Goal: Task Accomplishment & Management: Use online tool/utility

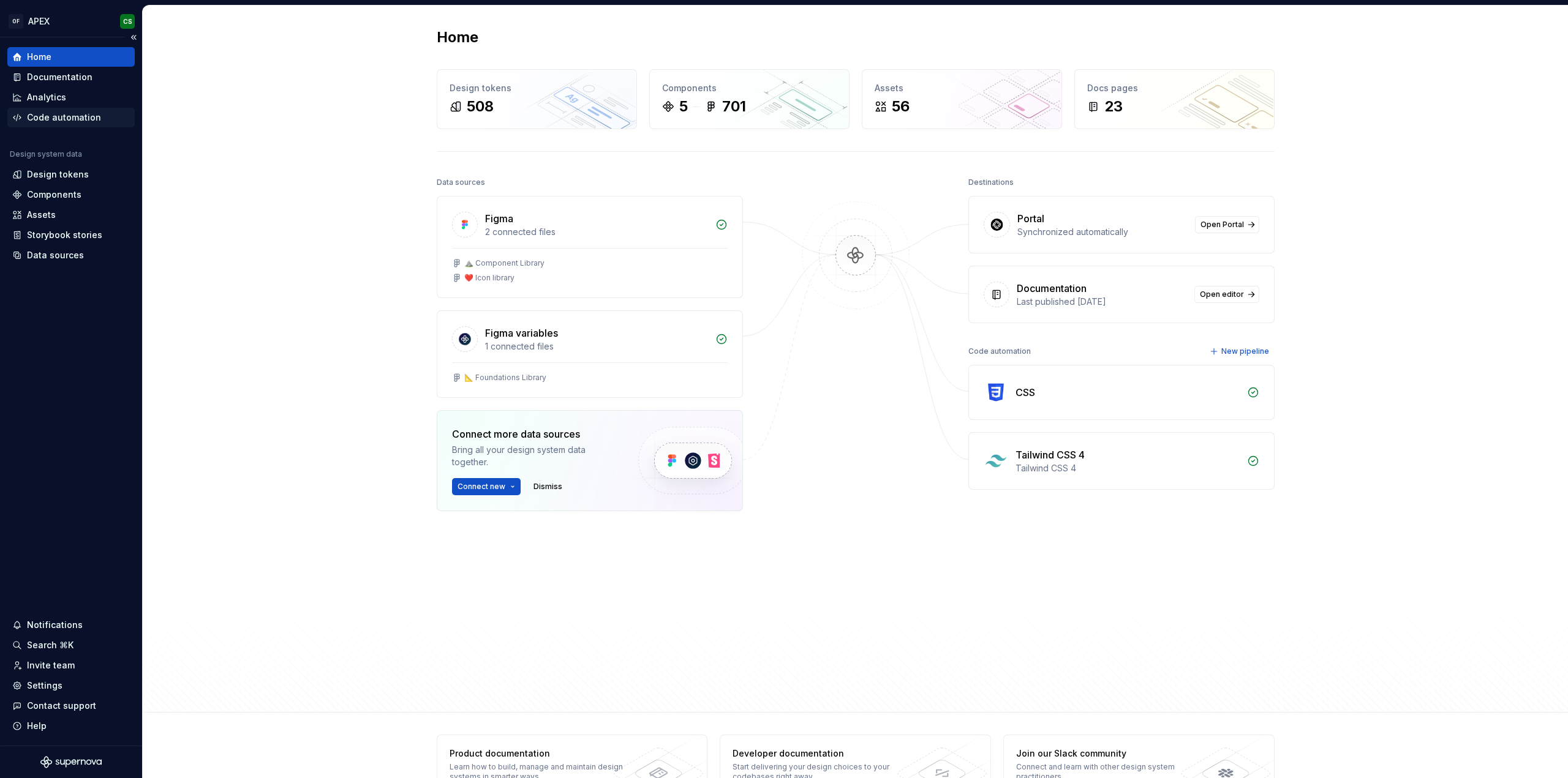
click at [71, 112] on div "Code automation" at bounding box center [64, 117] width 74 height 12
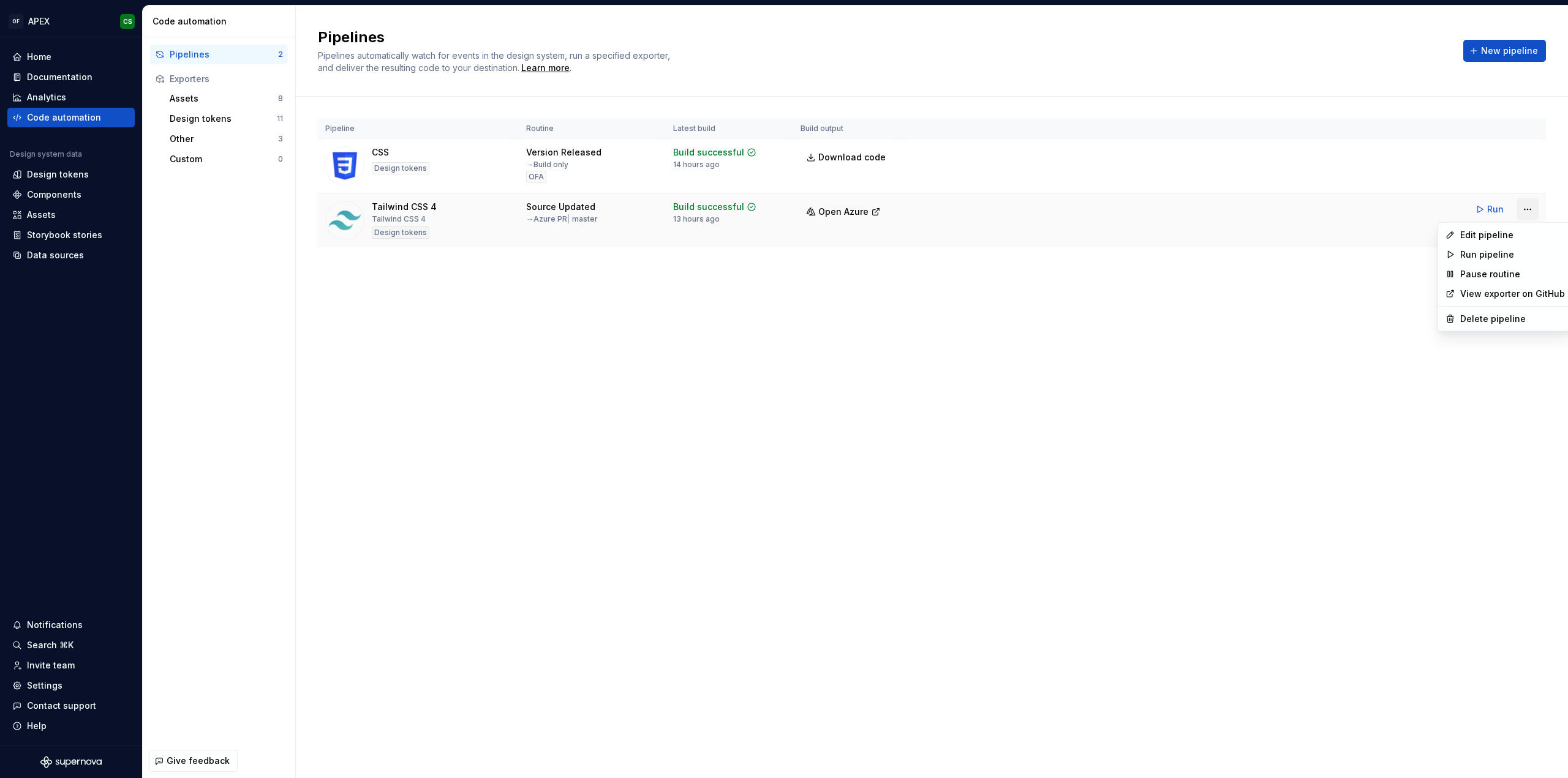
click at [1537, 206] on html "OF APEX CS Home Documentation Analytics Code automation Design system data Desi…" at bounding box center [784, 389] width 1568 height 778
click at [1489, 236] on div "Edit pipeline" at bounding box center [1513, 235] width 104 height 12
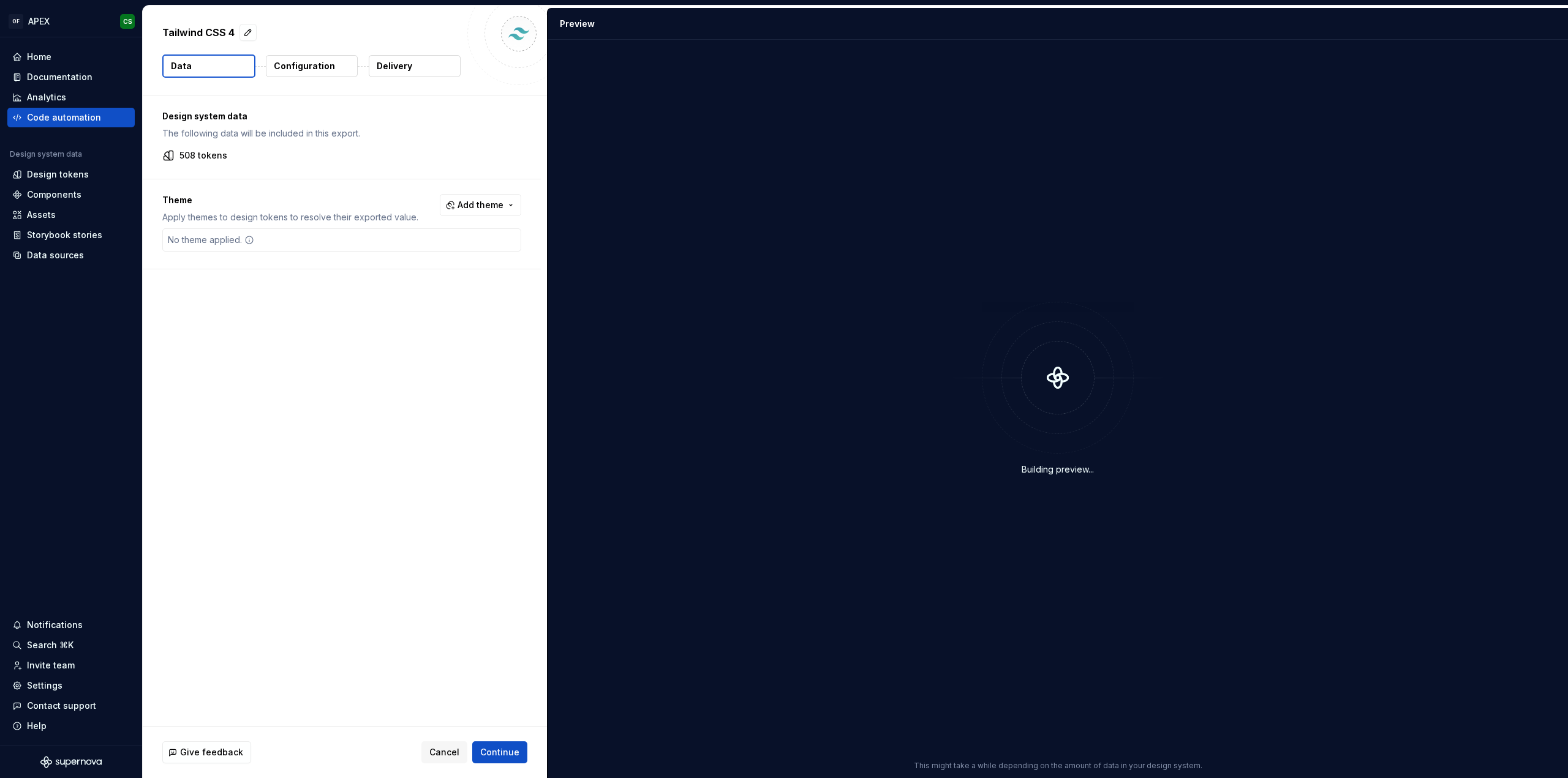
click at [391, 64] on p "Delivery" at bounding box center [395, 66] width 36 height 12
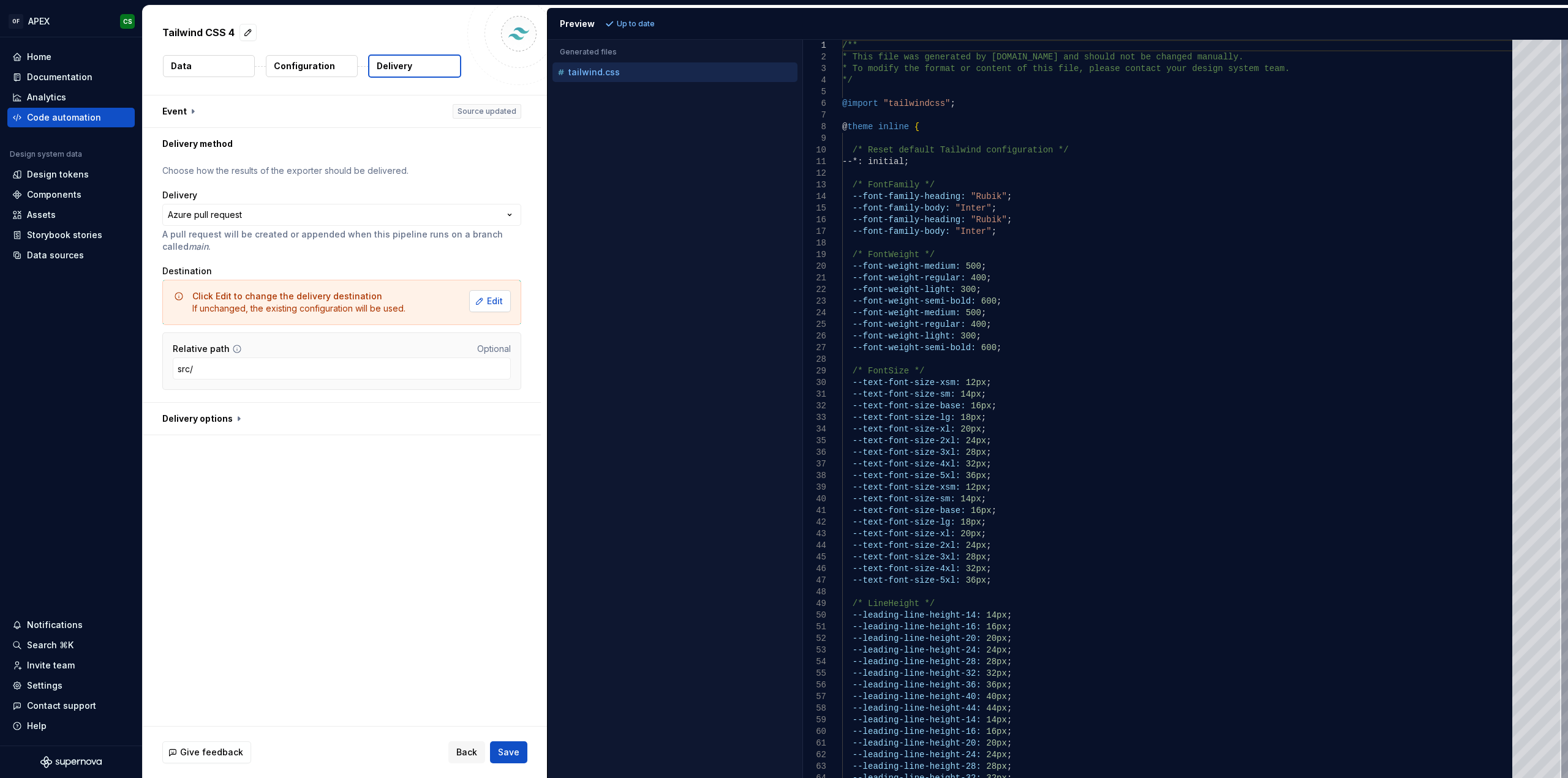
click at [503, 303] on button "Edit" at bounding box center [489, 301] width 42 height 22
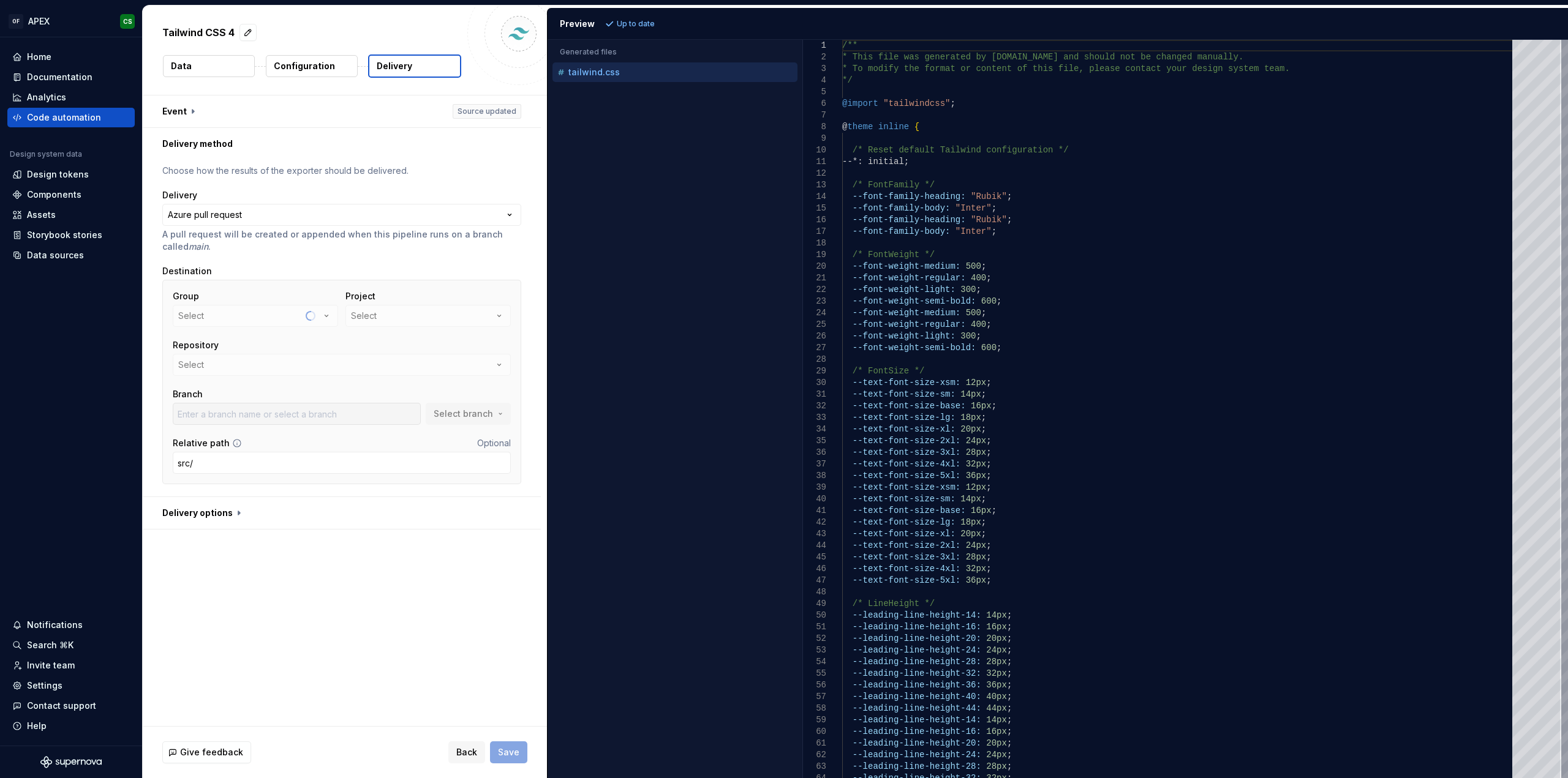
click at [235, 443] on icon at bounding box center [237, 444] width 10 height 10
click at [233, 460] on input "src/" at bounding box center [342, 462] width 338 height 22
type input "src/tailwind"
click at [386, 624] on div "**********" at bounding box center [344, 410] width 404 height 630
click at [447, 320] on button "Select" at bounding box center [427, 316] width 166 height 22
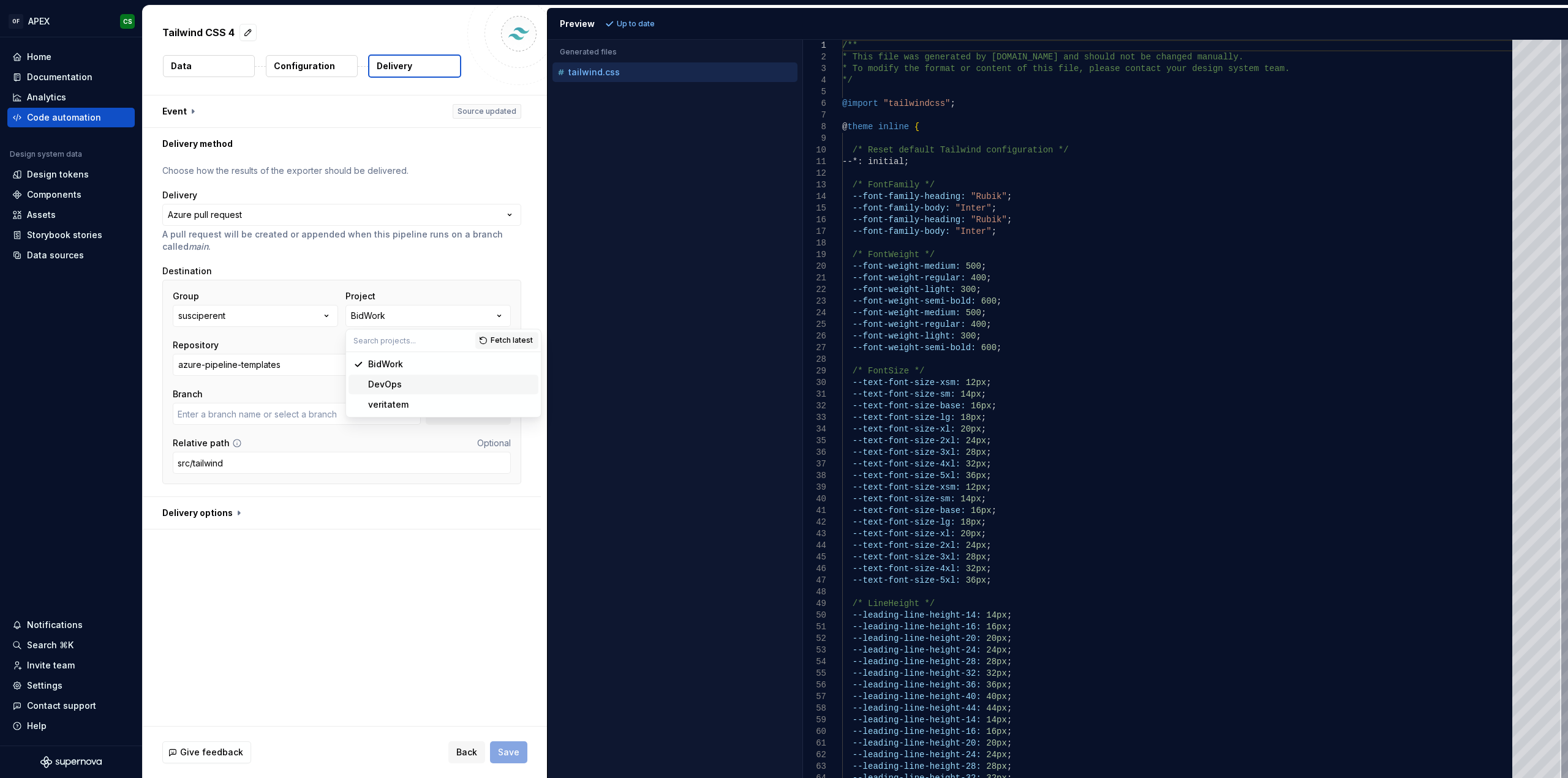
type input "master"
click at [393, 404] on div "veritatem" at bounding box center [388, 404] width 41 height 12
type input "BB-XX-remove-cross-db-join"
click at [365, 365] on button "account-search-api" at bounding box center [342, 365] width 338 height 22
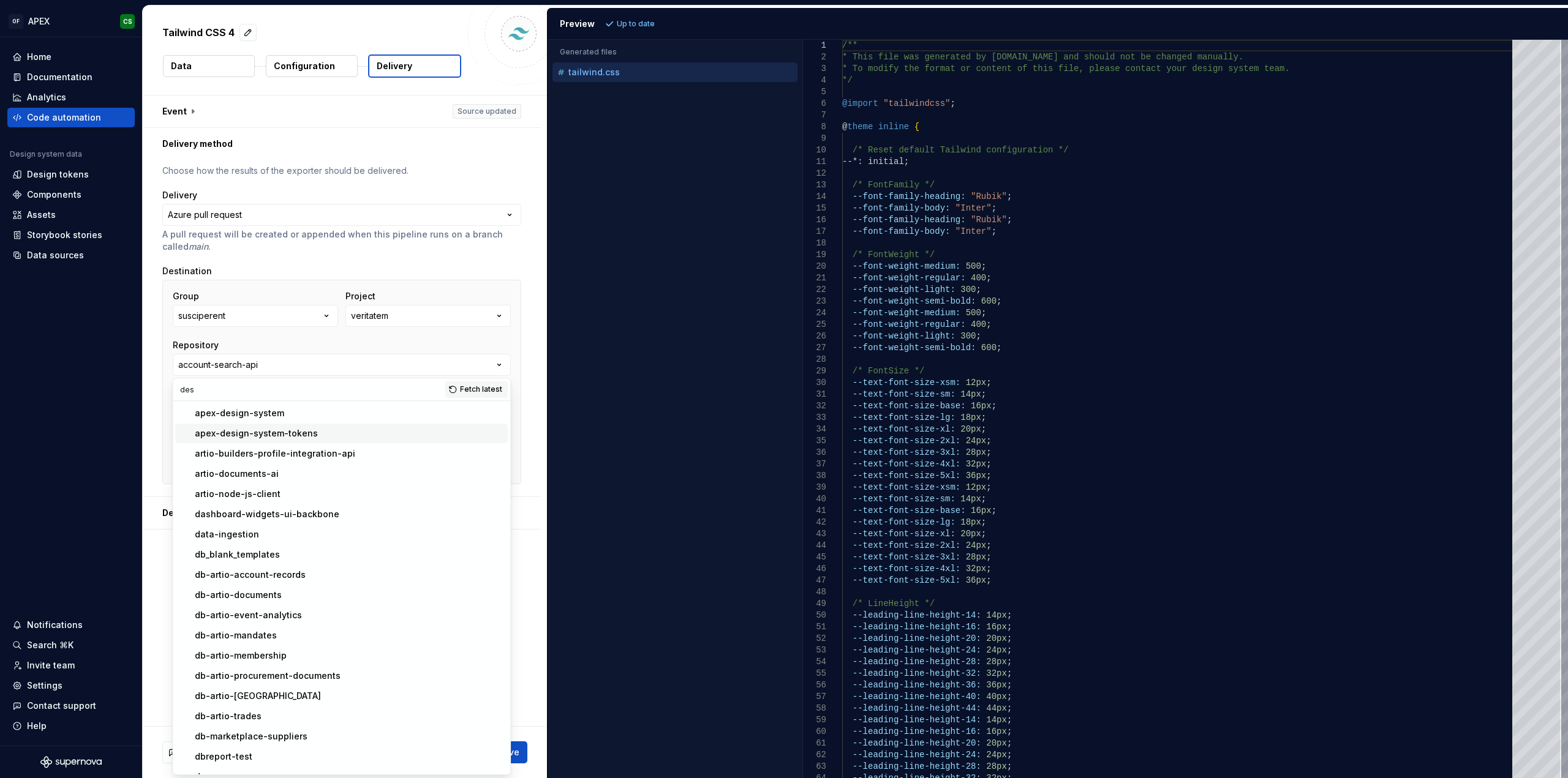
type input "des"
click at [283, 434] on div "apex-design-system-tokens" at bounding box center [256, 433] width 123 height 12
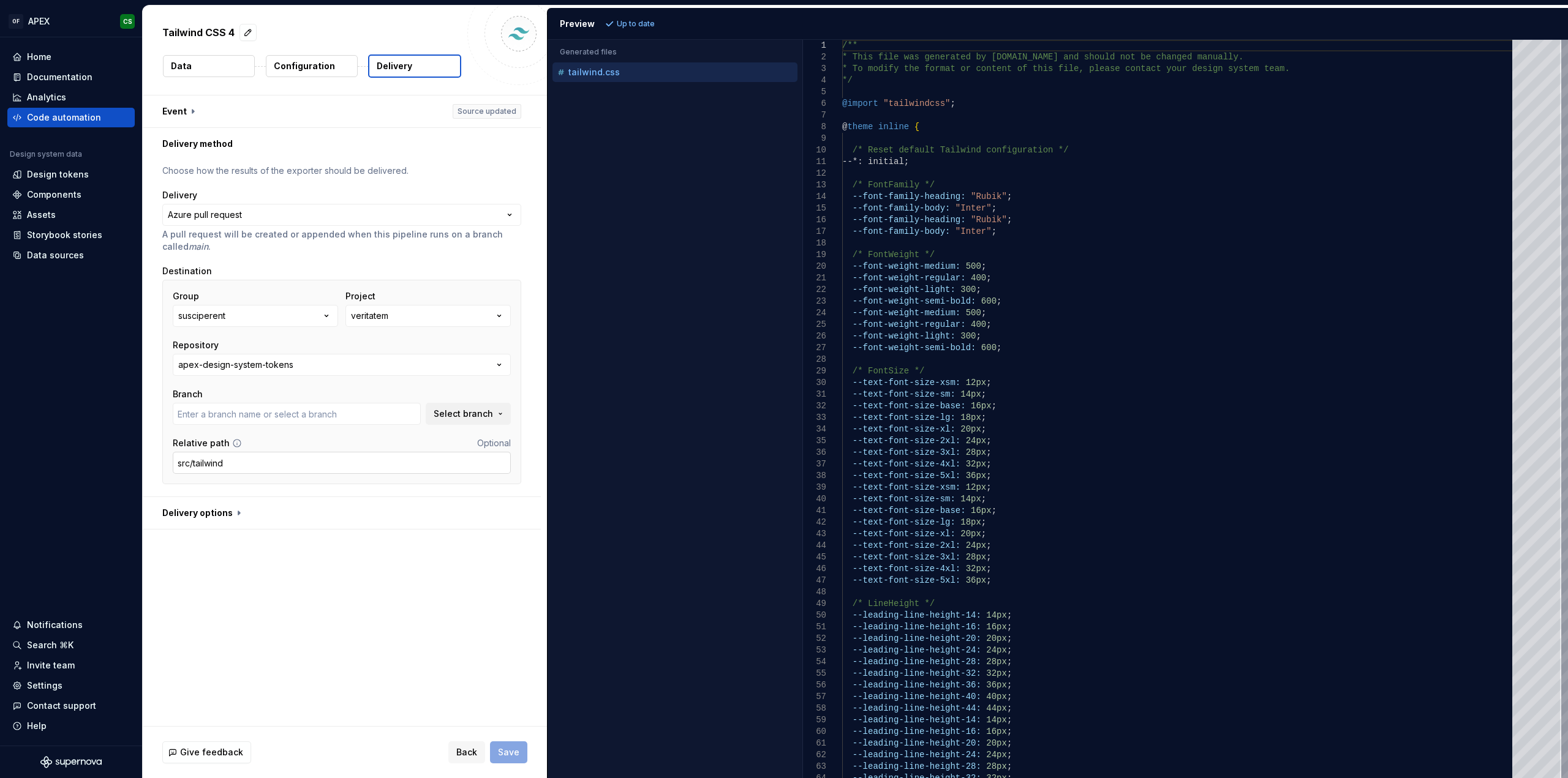
type input "master"
click at [516, 759] on button "Save" at bounding box center [509, 752] width 38 height 22
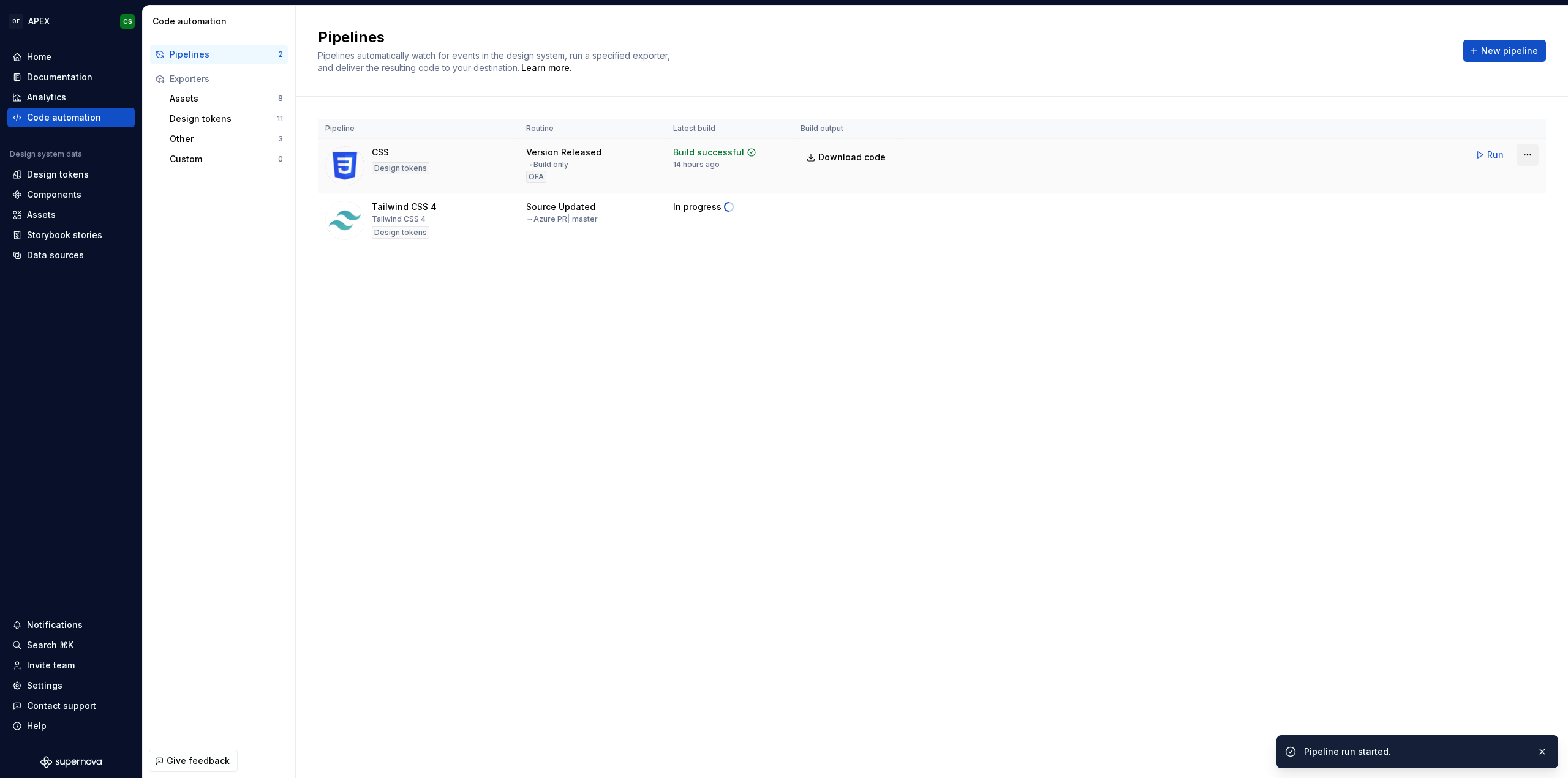
click at [1522, 151] on html "OF APEX CS Home Documentation Analytics Code automation Design system data Desi…" at bounding box center [784, 389] width 1568 height 778
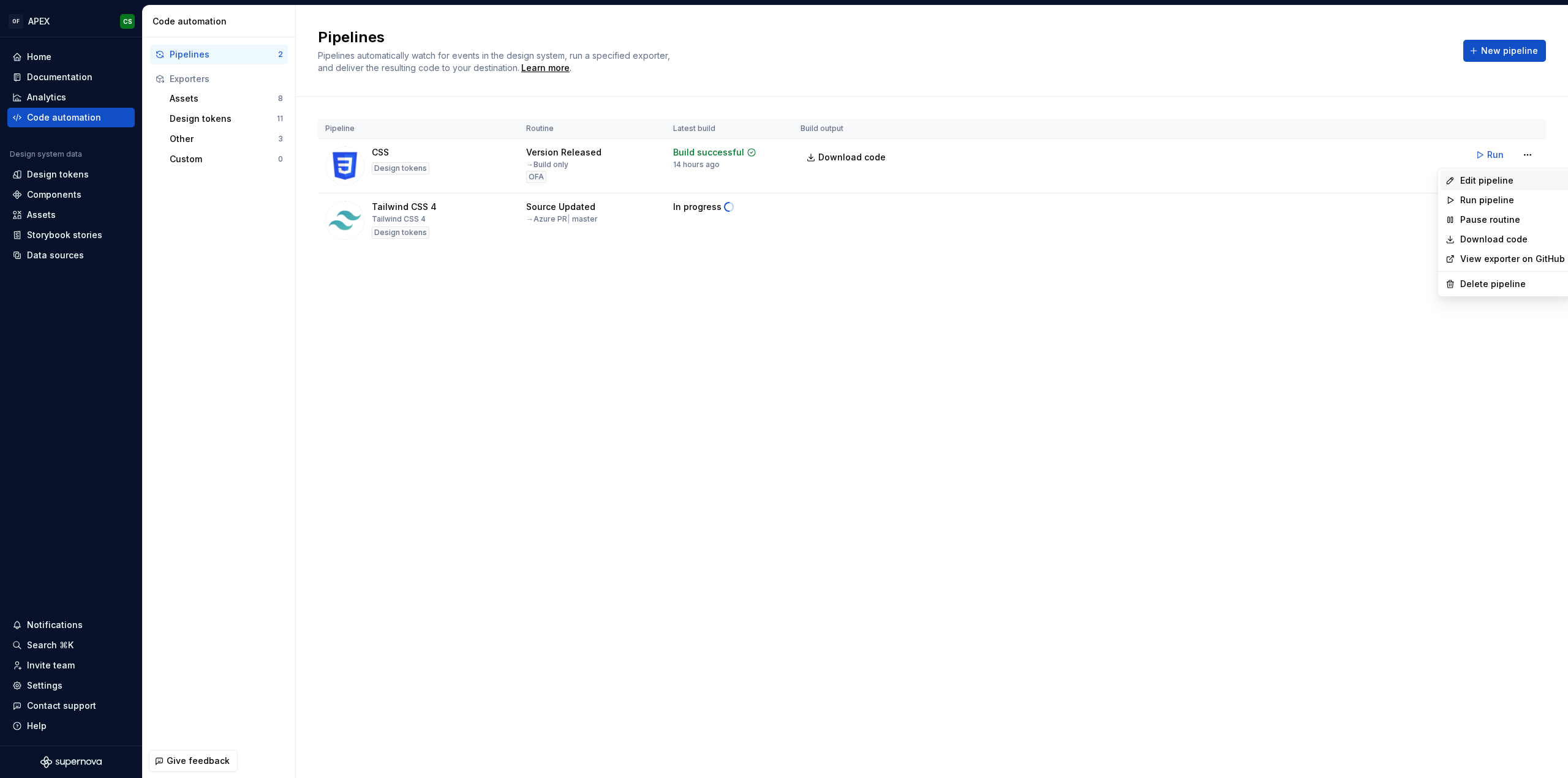
click at [1503, 175] on div "Edit pipeline" at bounding box center [1513, 180] width 104 height 12
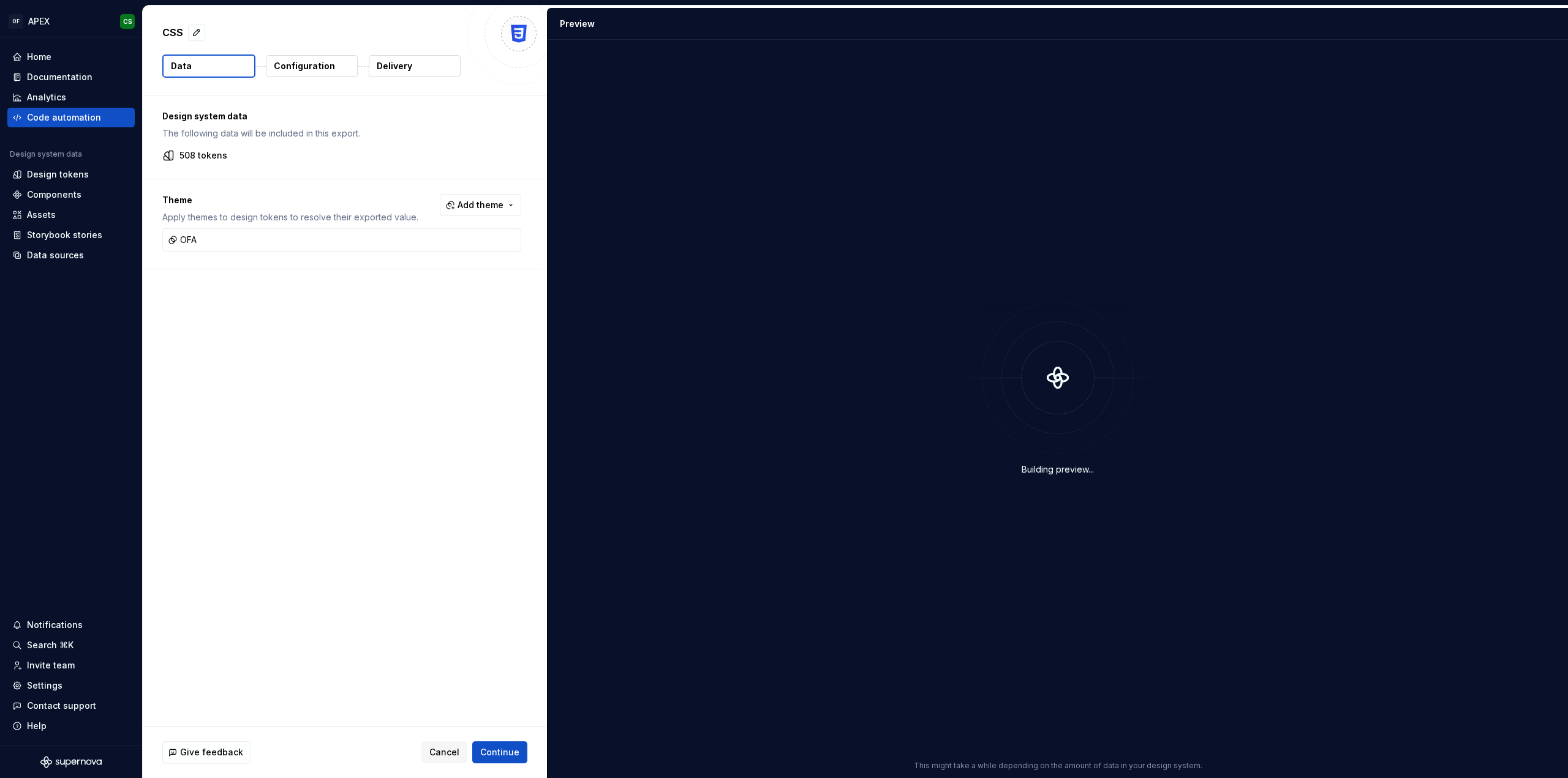
click at [409, 62] on p "Delivery" at bounding box center [395, 66] width 36 height 12
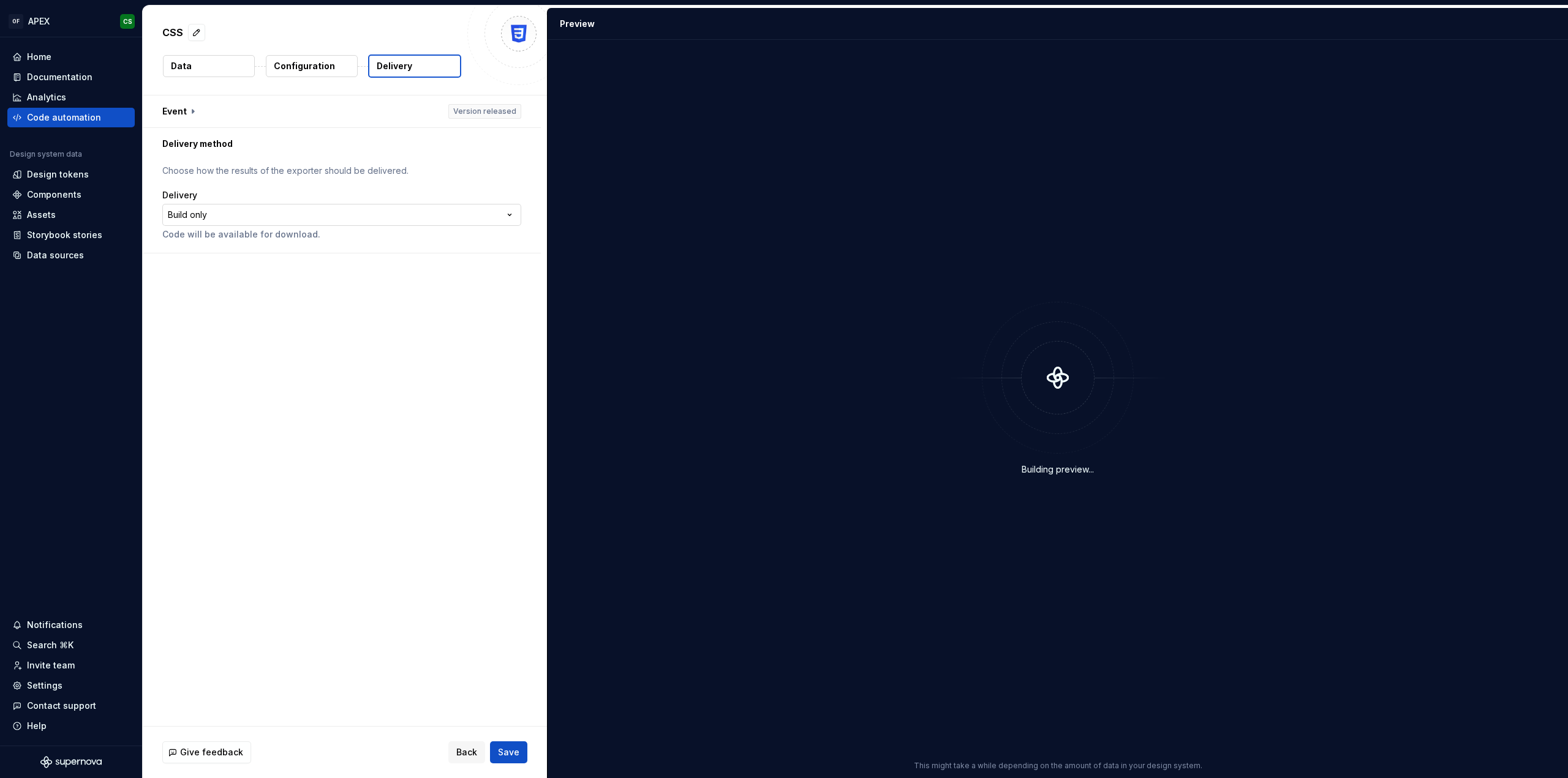
click at [269, 215] on html "**********" at bounding box center [784, 389] width 1568 height 778
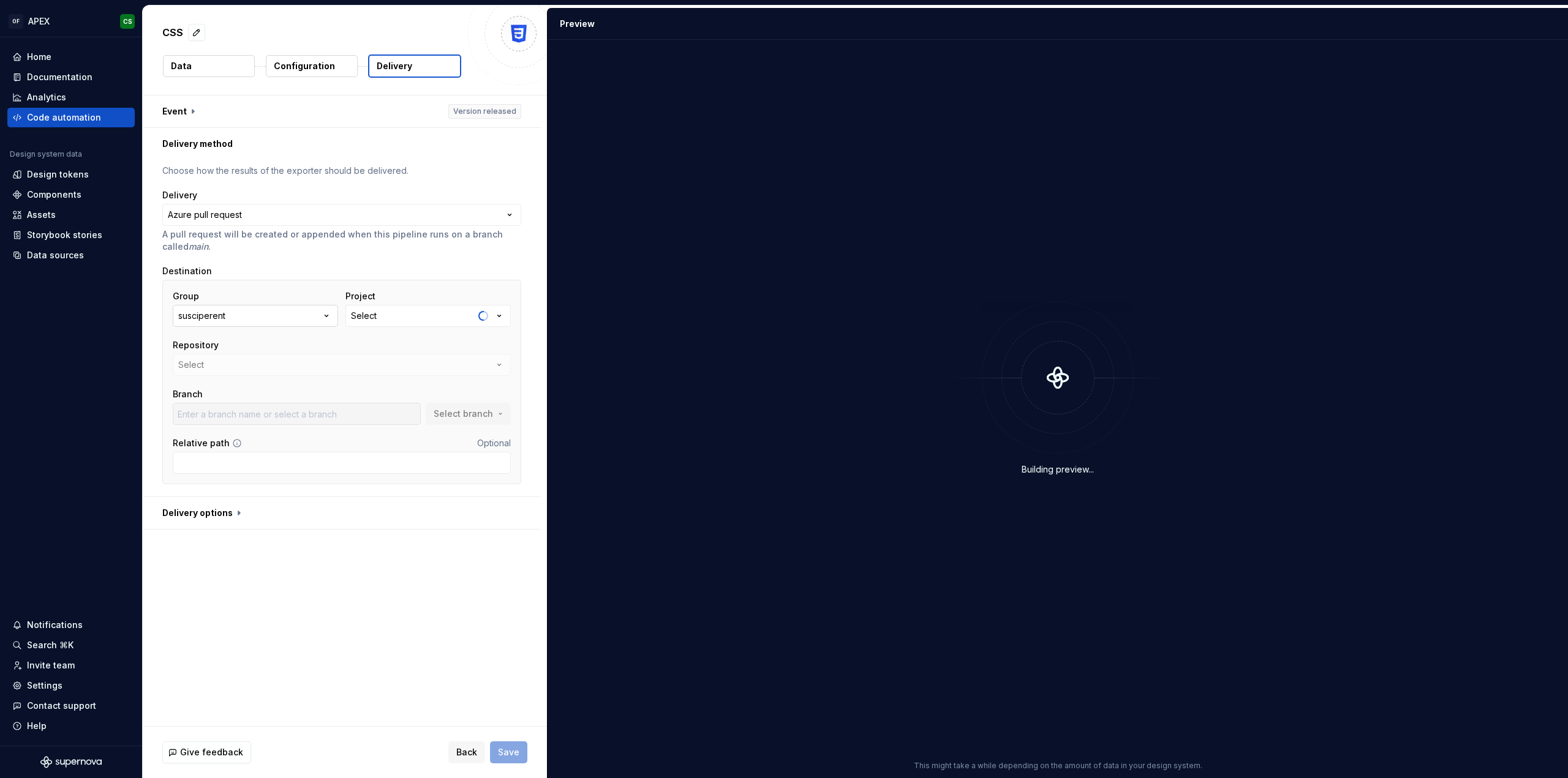
click at [288, 312] on button "susciperent" at bounding box center [255, 316] width 166 height 22
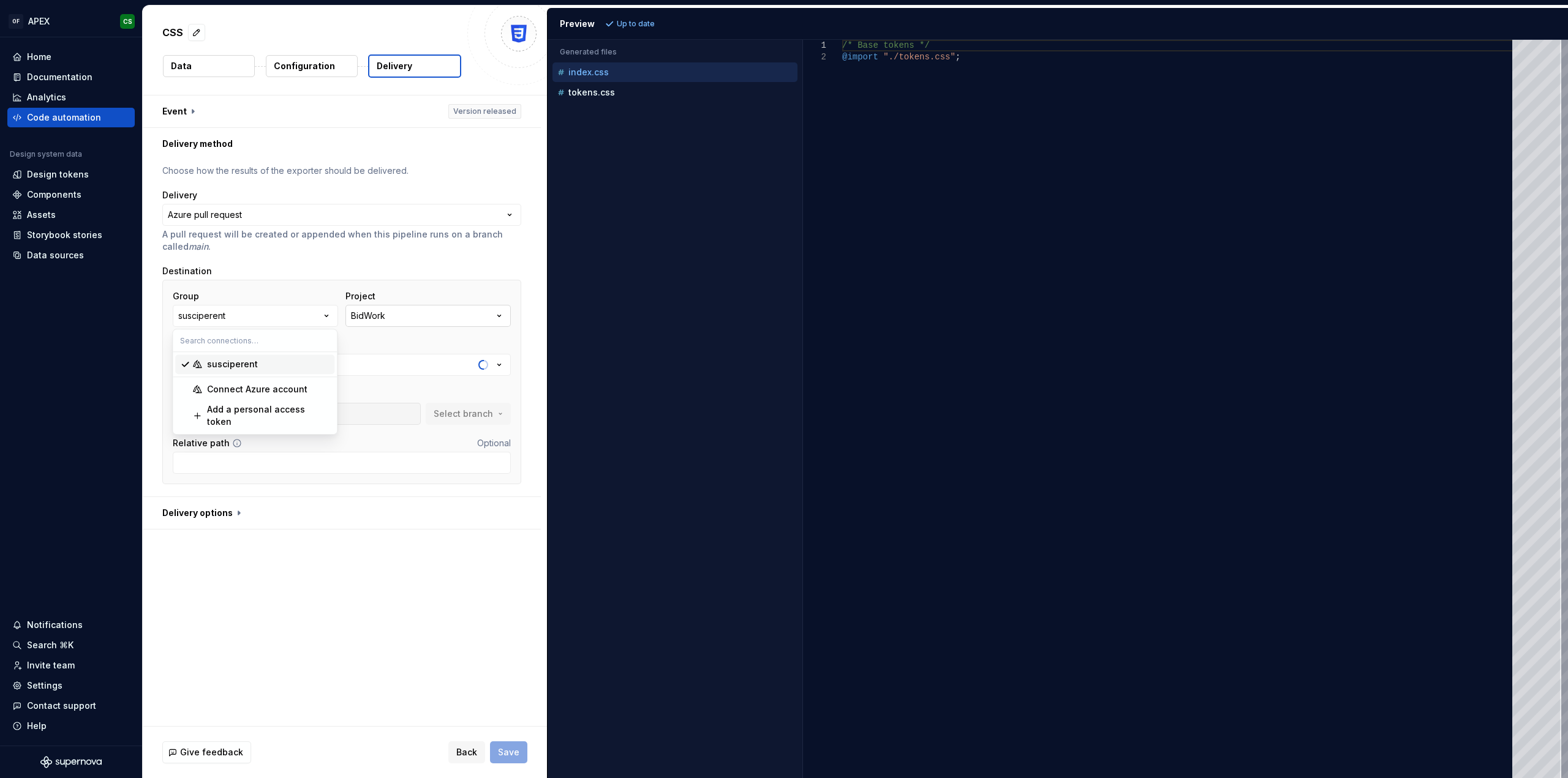
click at [405, 313] on button "BidWork" at bounding box center [427, 316] width 166 height 22
type input "master"
click at [414, 402] on div "veritatem" at bounding box center [450, 404] width 166 height 12
click at [285, 367] on button "Select" at bounding box center [342, 365] width 338 height 22
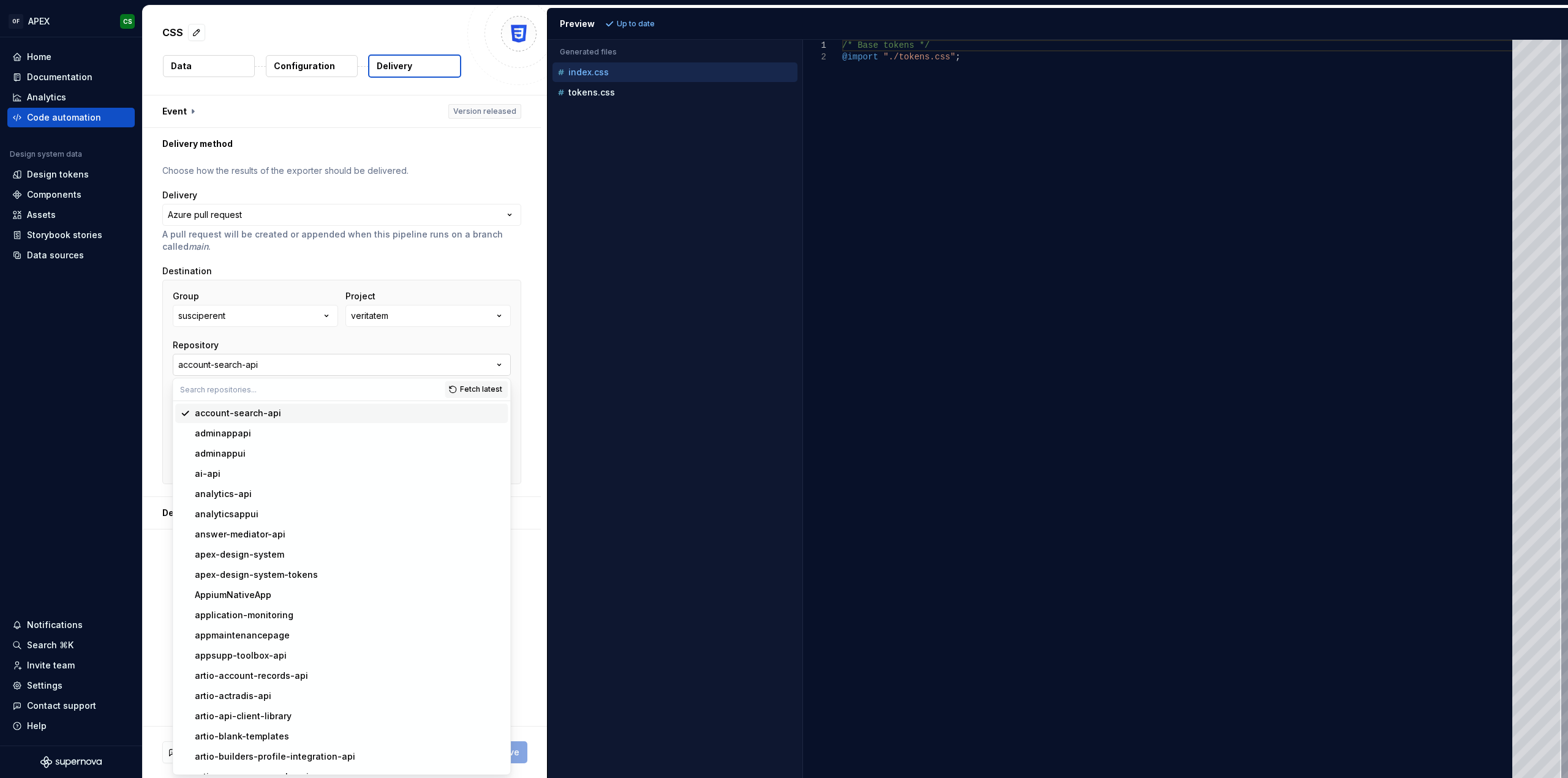
type input "BB-XX-remove-cross-db-join"
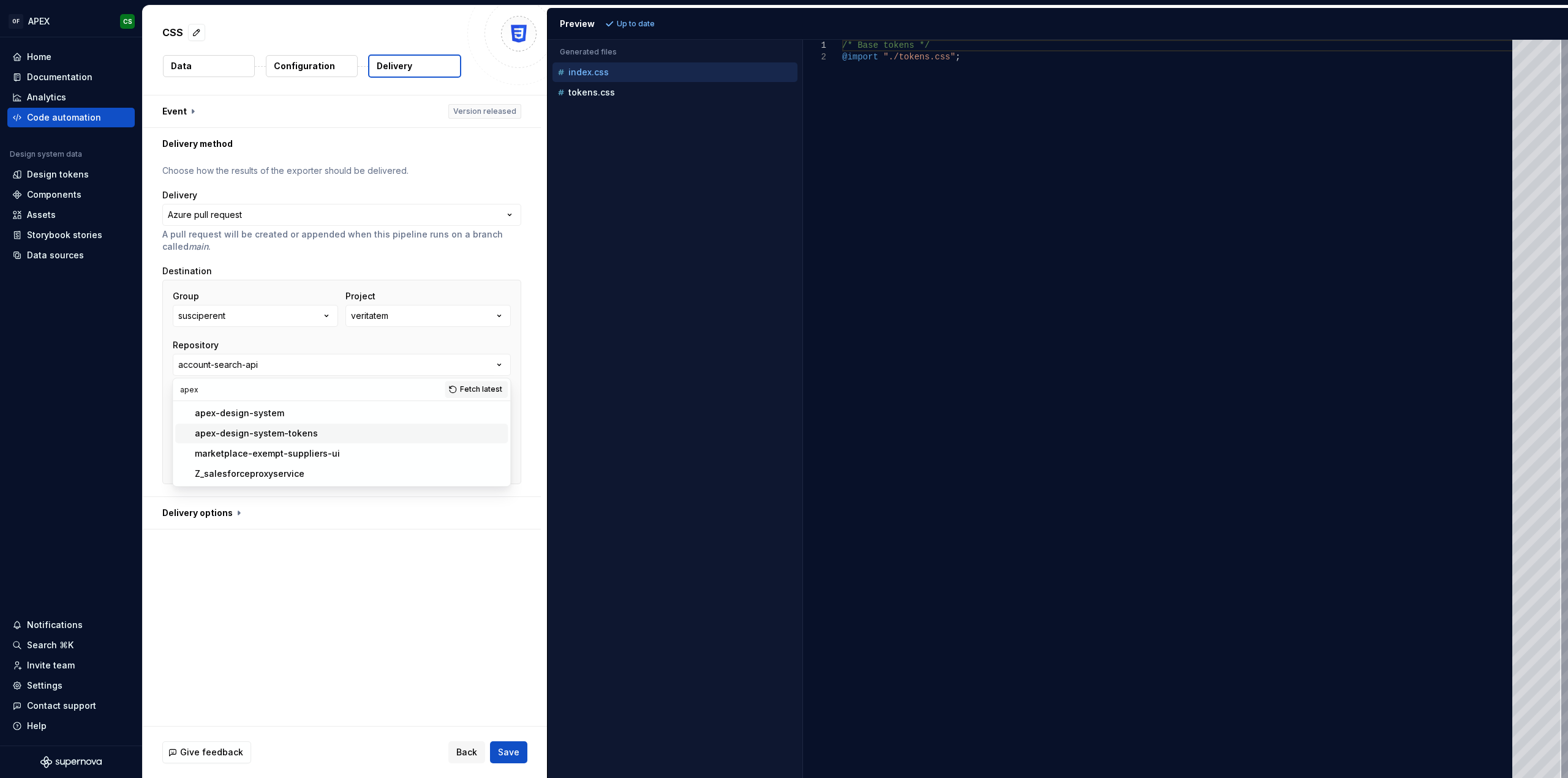
type input "apex"
click at [296, 428] on div "apex-design-system-tokens" at bounding box center [256, 433] width 123 height 12
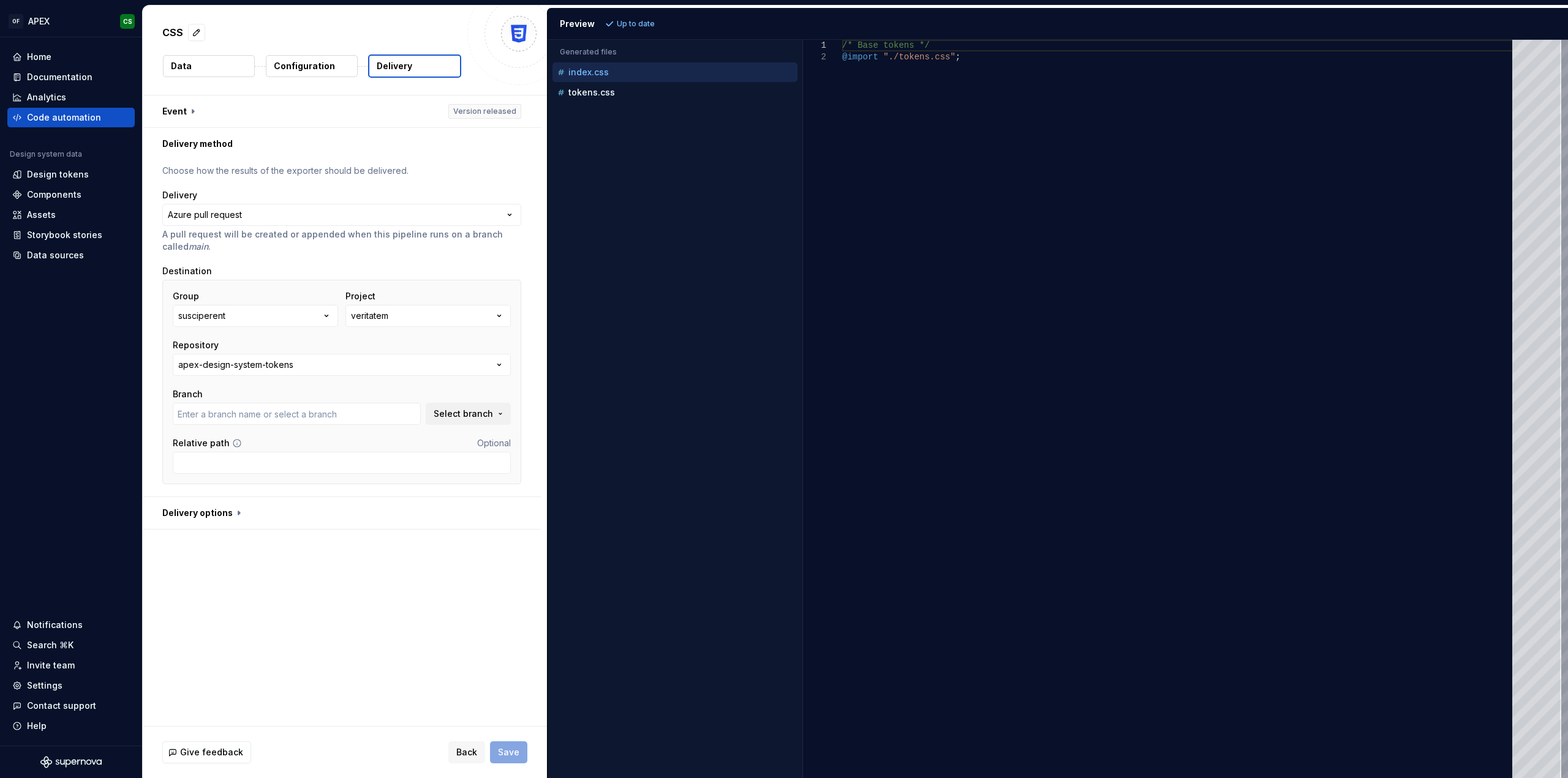
type input "master"
click at [301, 467] on input "Relative path" at bounding box center [342, 462] width 338 height 22
type input "src/css"
click at [520, 754] on button "Save" at bounding box center [509, 752] width 38 height 22
